Goal: Information Seeking & Learning: Find specific page/section

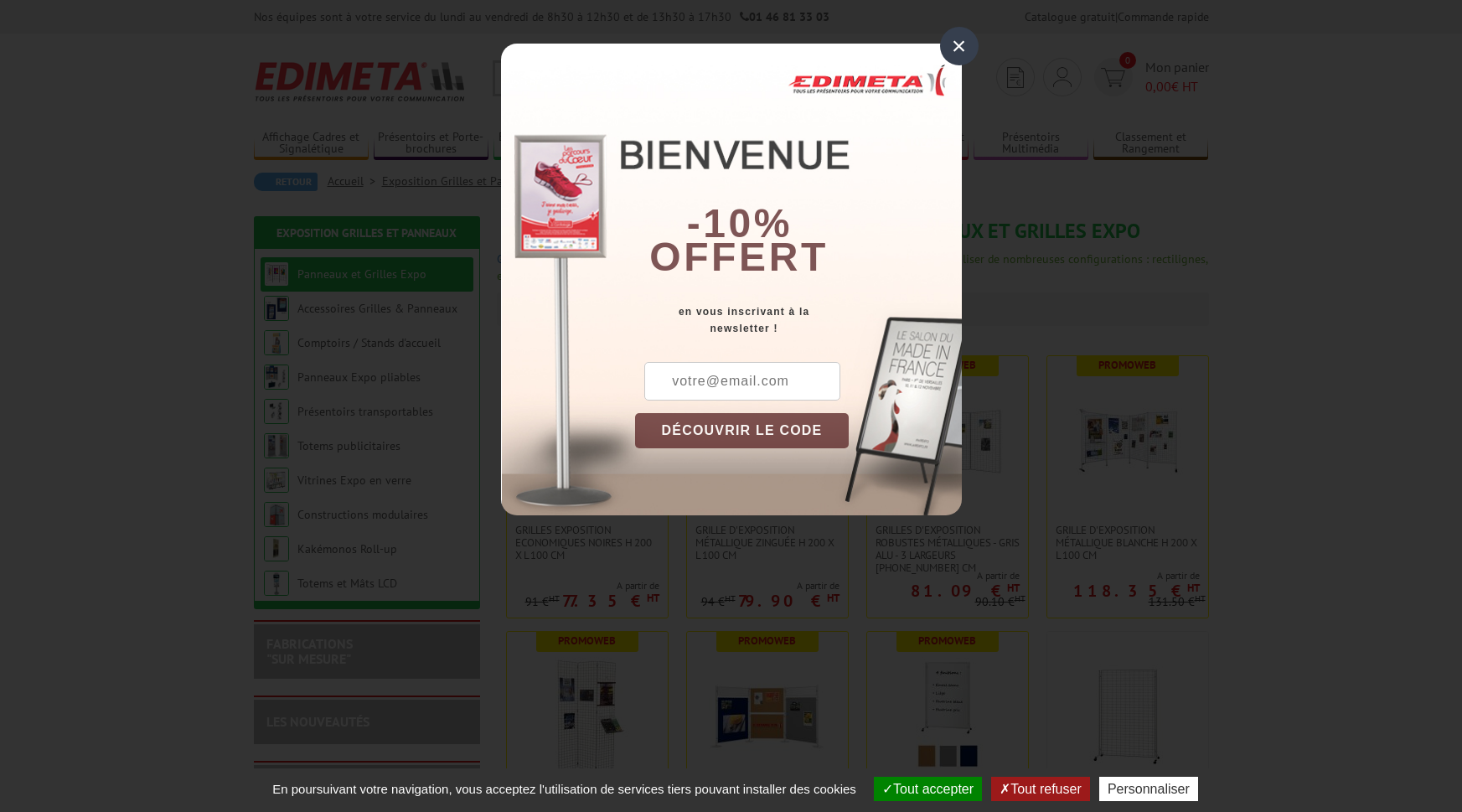
click at [962, 47] on div "×" at bounding box center [959, 46] width 38 height 38
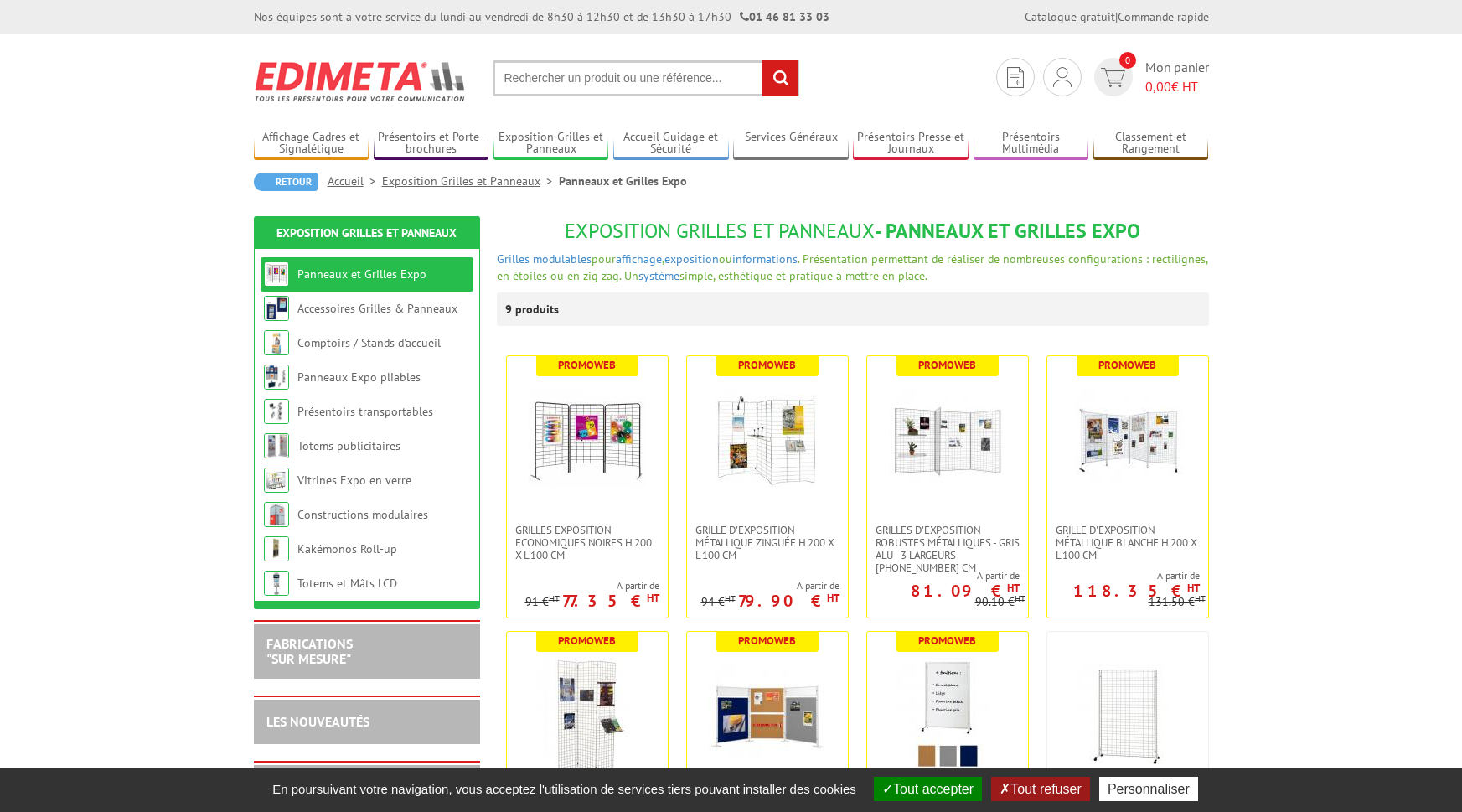
click at [655, 75] on input "text" at bounding box center [646, 78] width 307 height 36
click at [648, 78] on input "text" at bounding box center [646, 78] width 307 height 36
click at [595, 76] on input "text" at bounding box center [646, 78] width 307 height 36
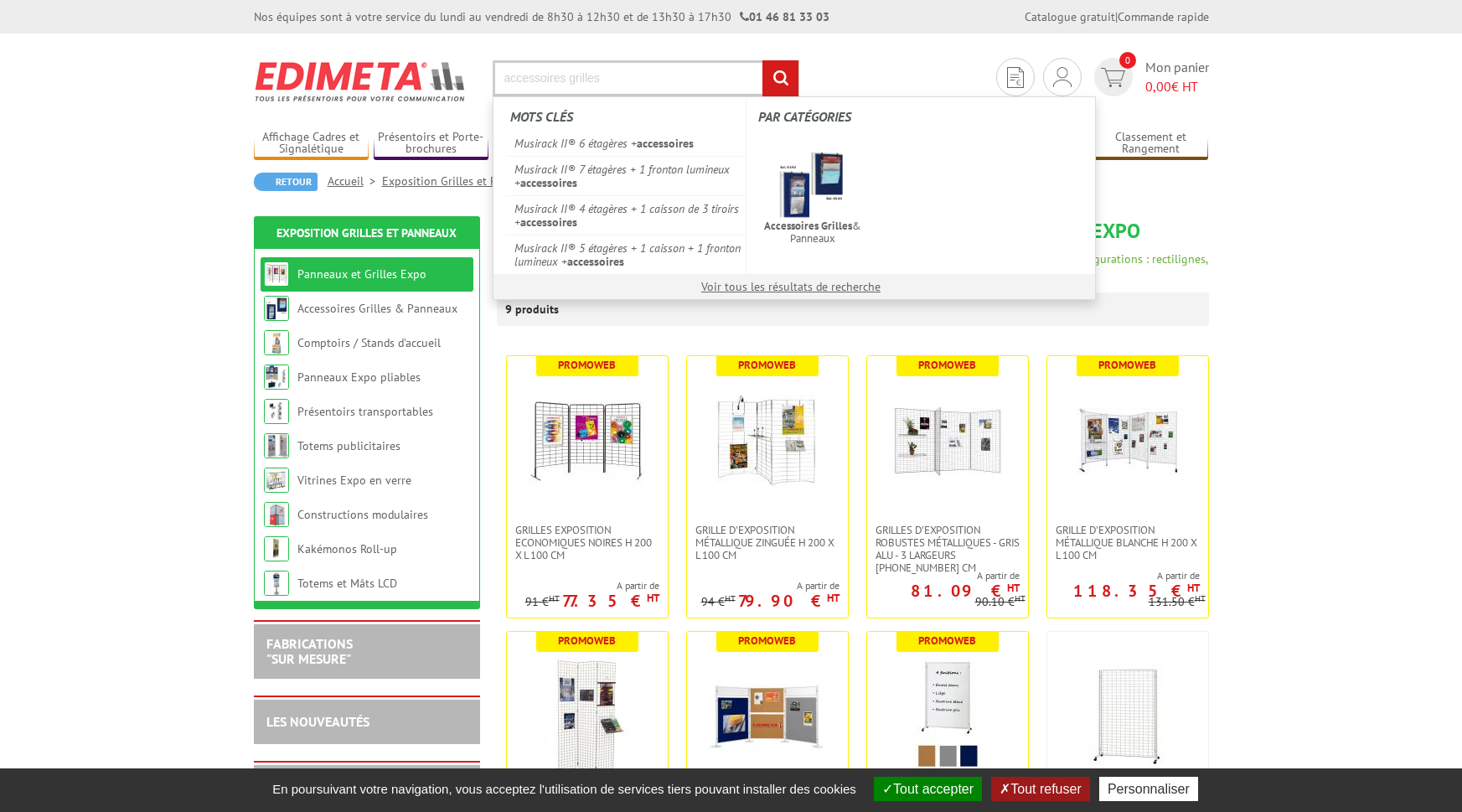
type input "accessoires grilles"
click at [762, 61] on input "rechercher" at bounding box center [780, 78] width 36 height 36
